Goal: Find specific page/section: Find specific page/section

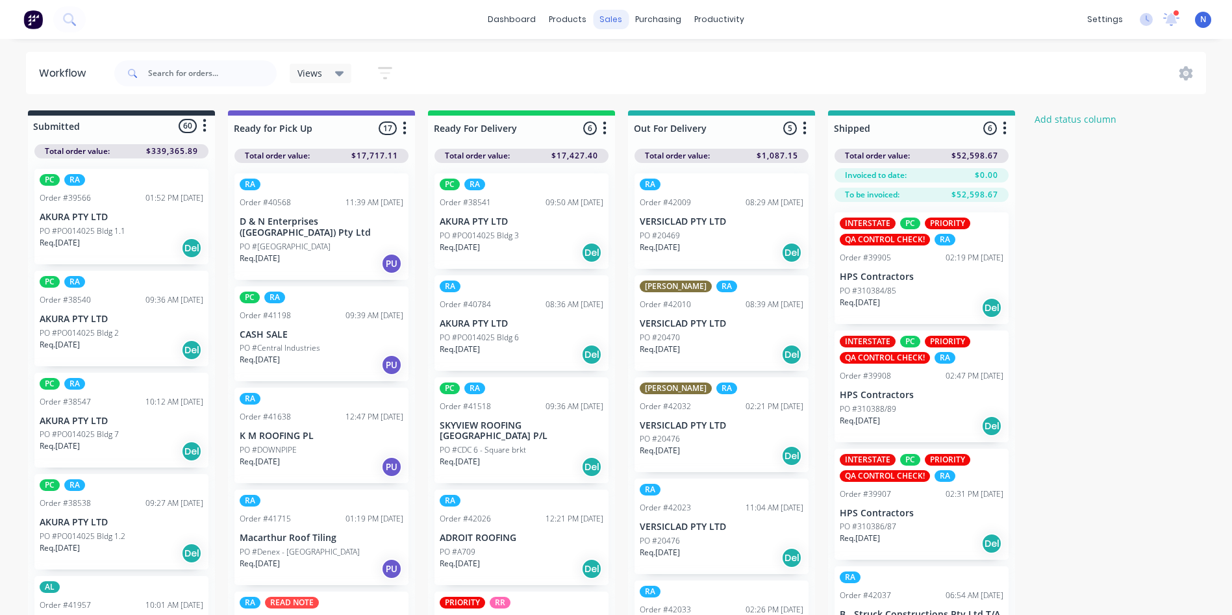
click at [608, 23] on div "sales" at bounding box center [611, 19] width 36 height 19
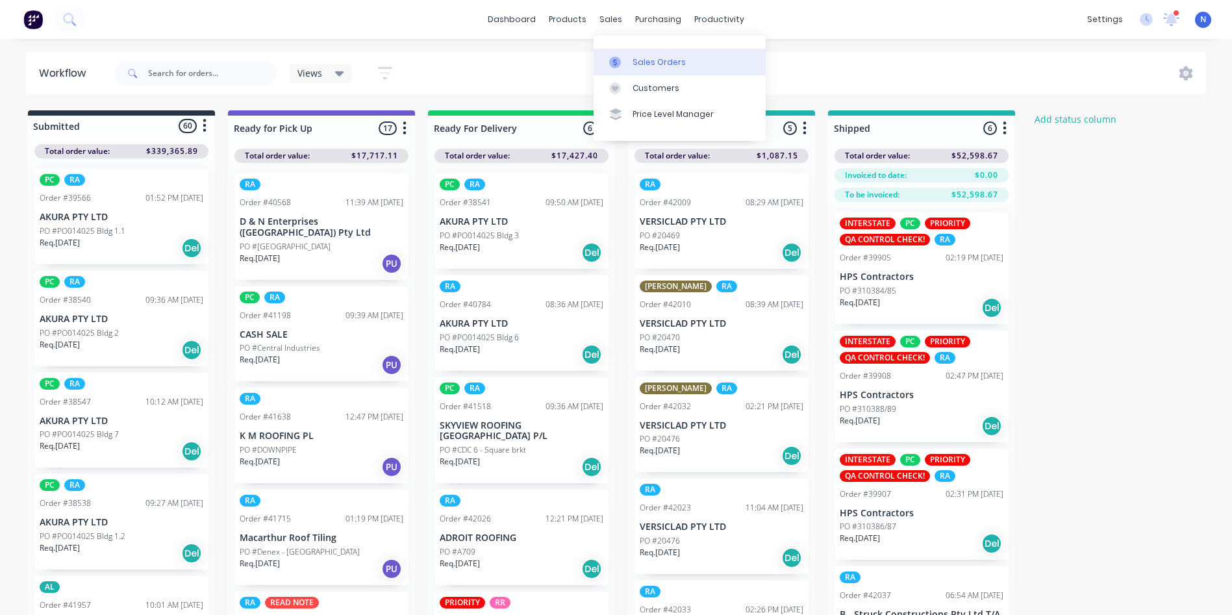
click at [630, 69] on link "Sales Orders" at bounding box center [679, 62] width 172 height 26
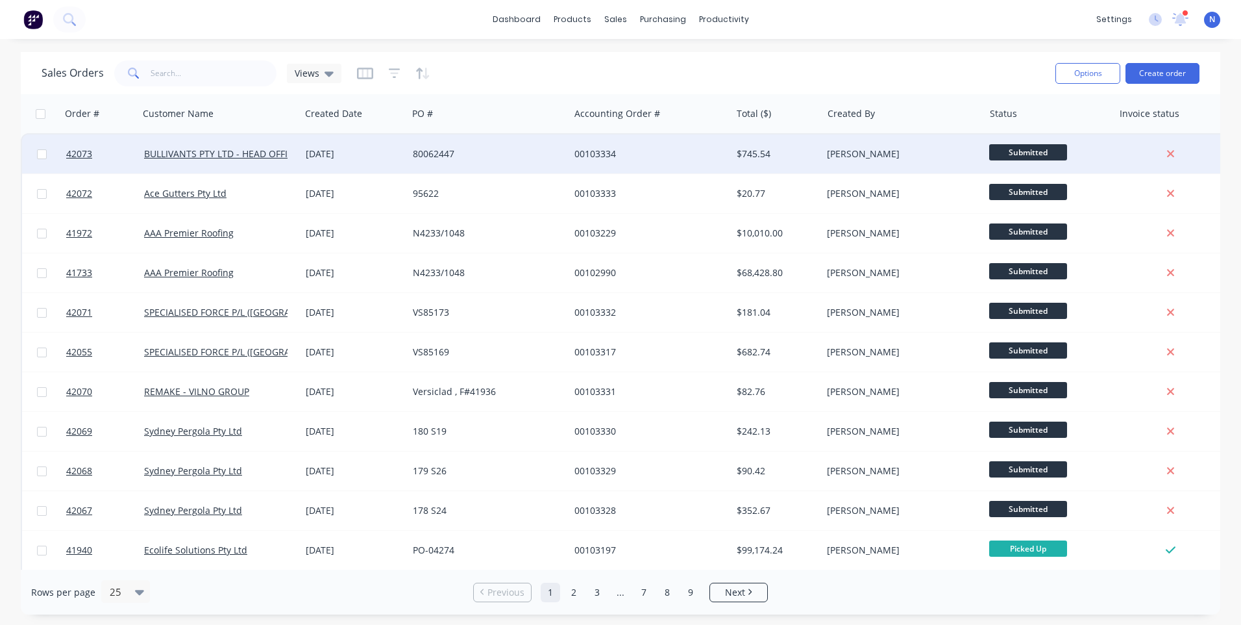
click at [318, 157] on div "[DATE]" at bounding box center [354, 153] width 97 height 13
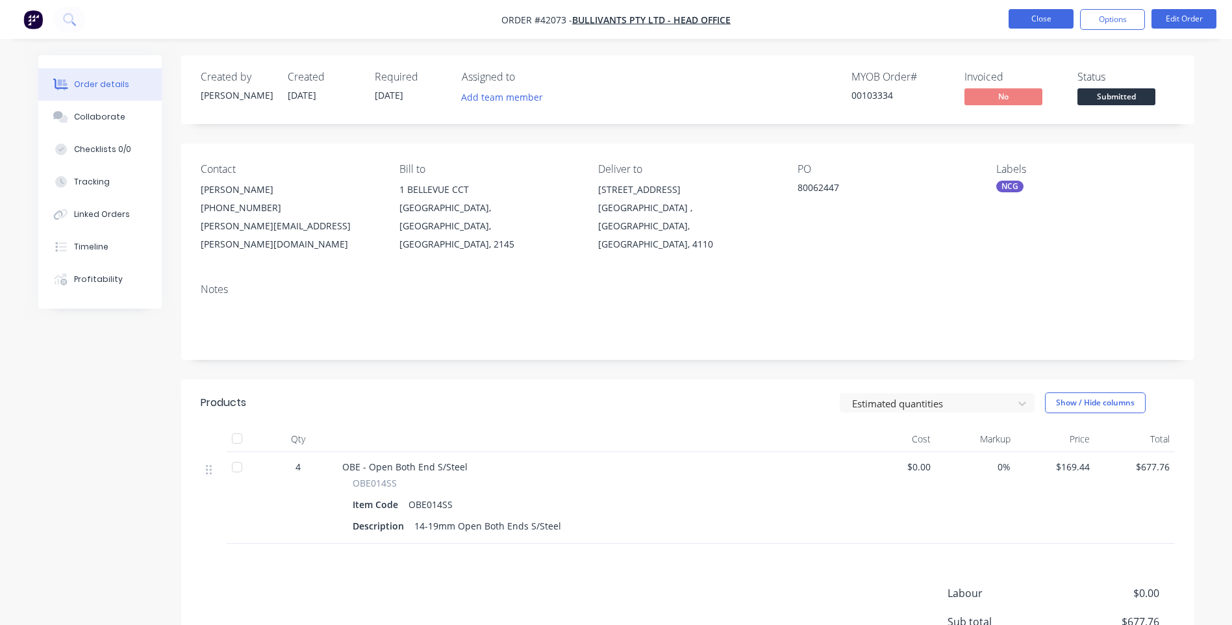
click at [1022, 21] on button "Close" at bounding box center [1040, 18] width 65 height 19
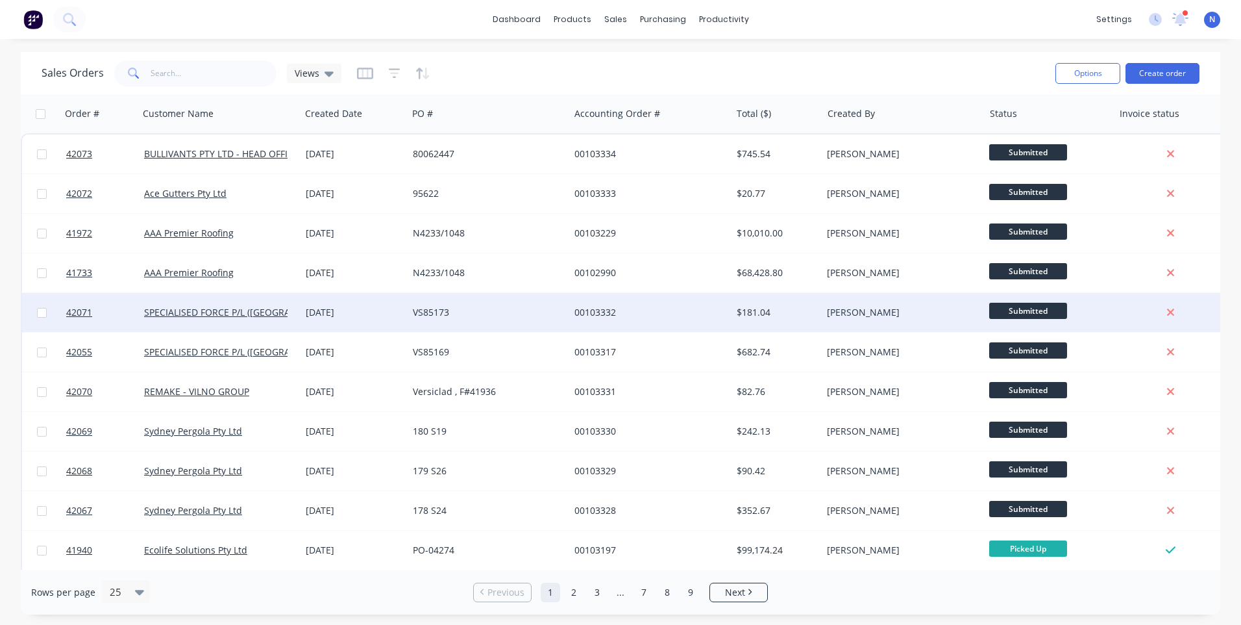
click at [390, 317] on div "[DATE]" at bounding box center [354, 312] width 97 height 13
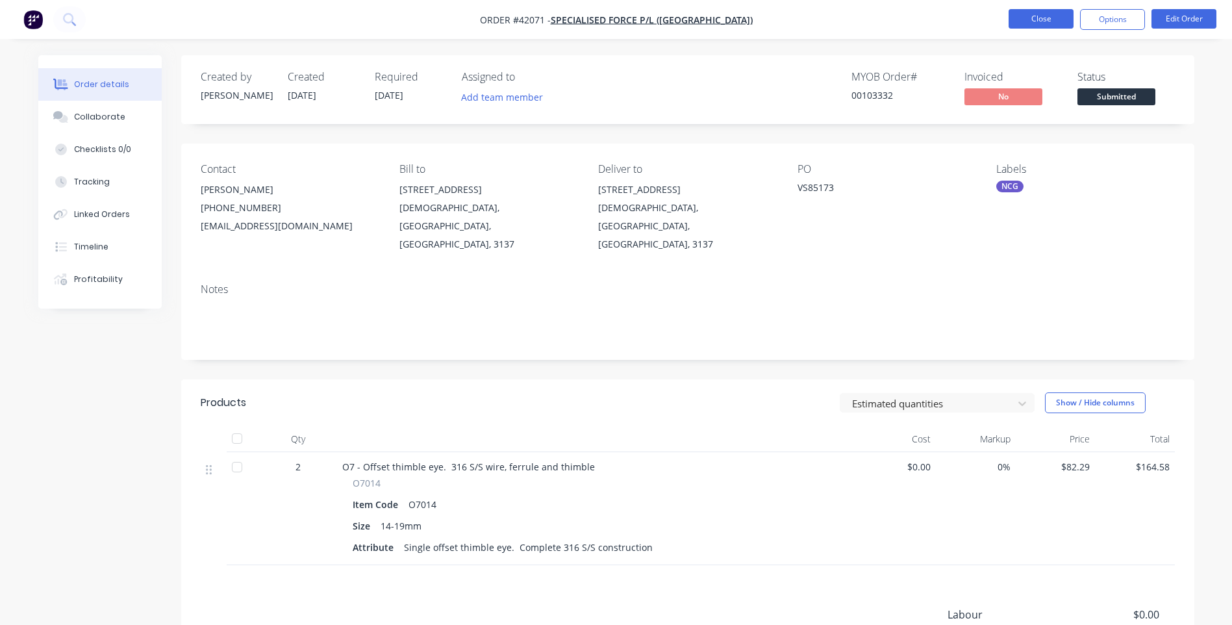
click at [1029, 11] on button "Close" at bounding box center [1040, 18] width 65 height 19
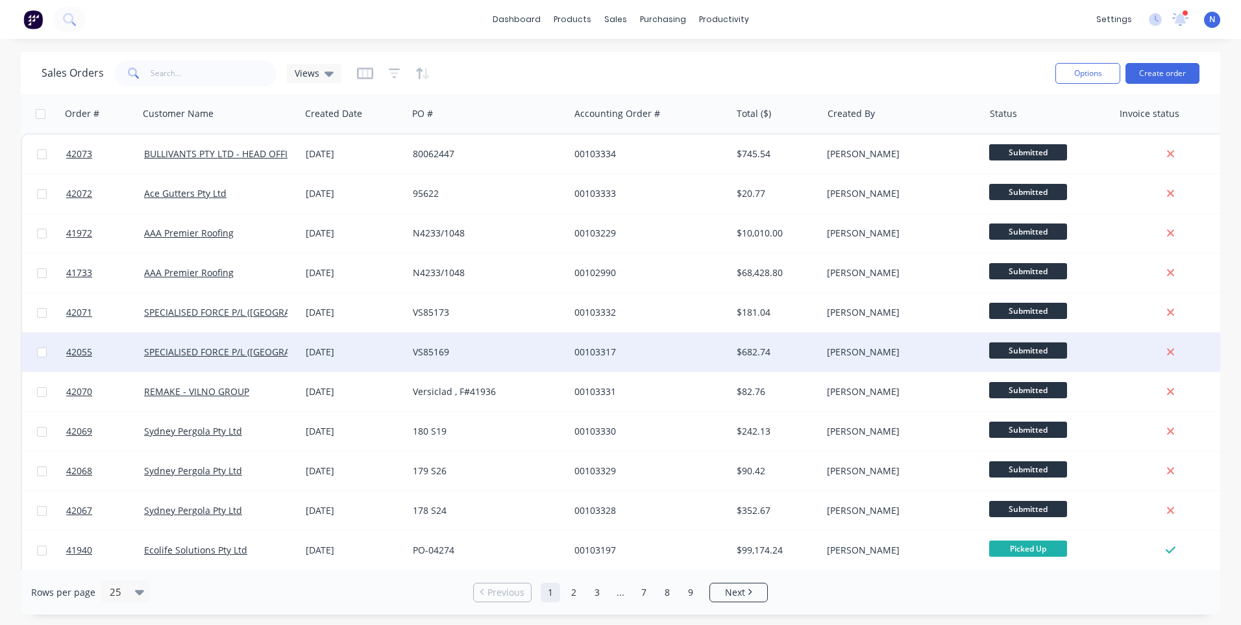
click at [401, 356] on div "[DATE]" at bounding box center [354, 351] width 97 height 13
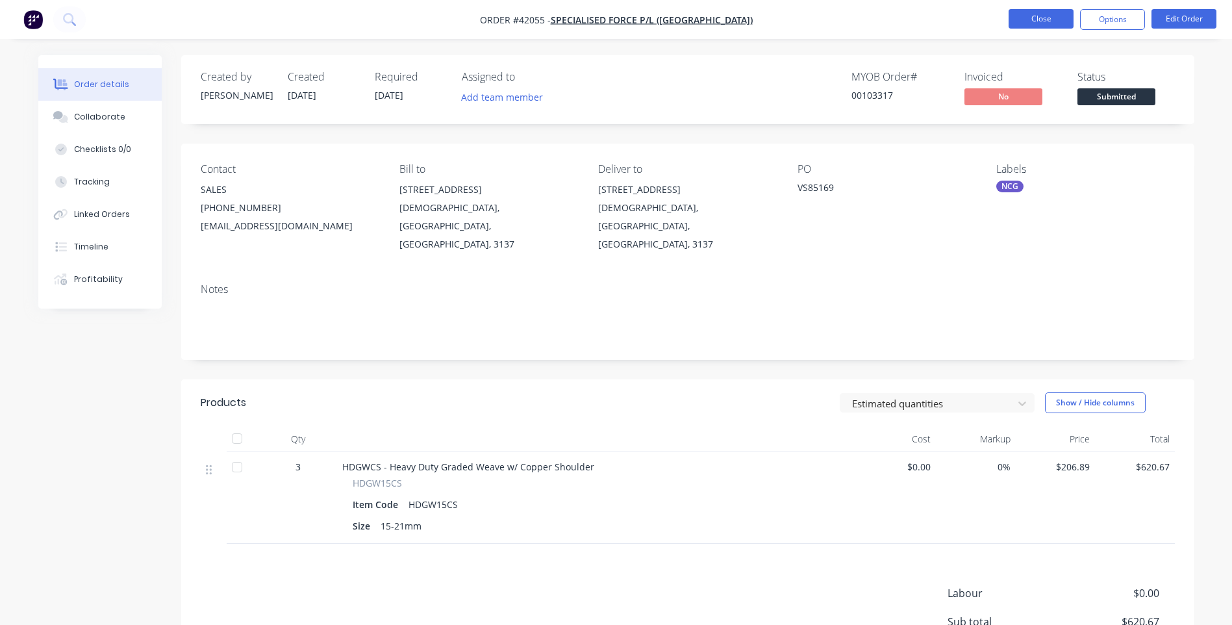
click at [1018, 16] on button "Close" at bounding box center [1040, 18] width 65 height 19
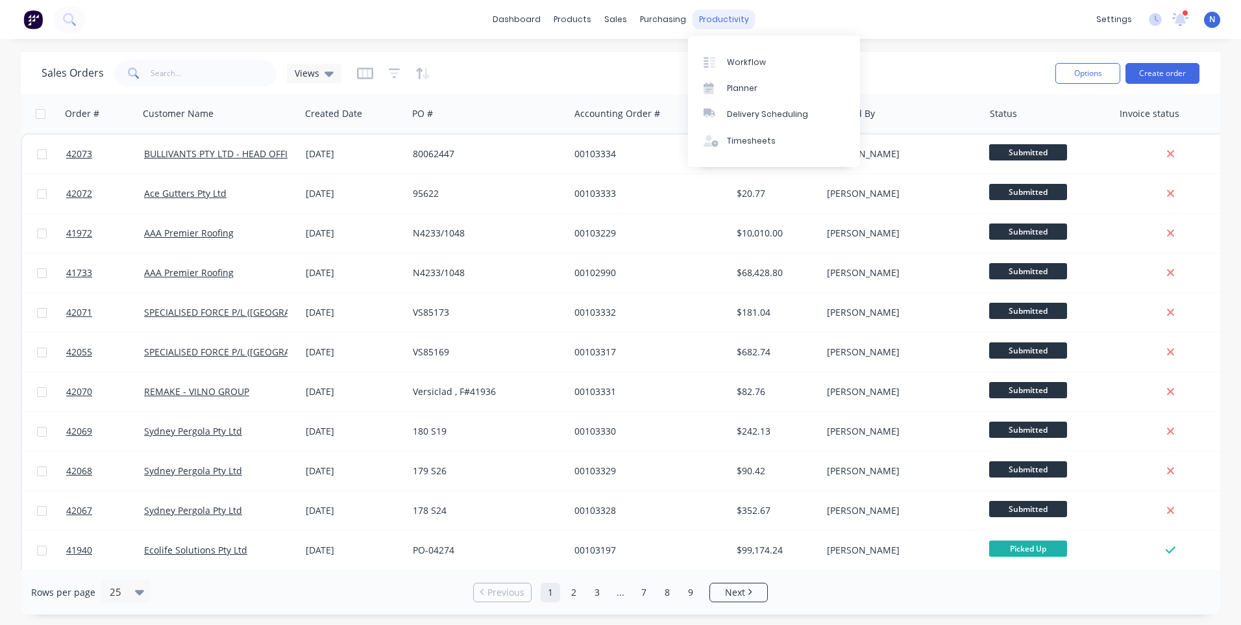
click at [734, 23] on div "productivity" at bounding box center [724, 19] width 63 height 19
click at [741, 63] on div "Workflow" at bounding box center [746, 62] width 39 height 12
